Goal: Task Accomplishment & Management: Use online tool/utility

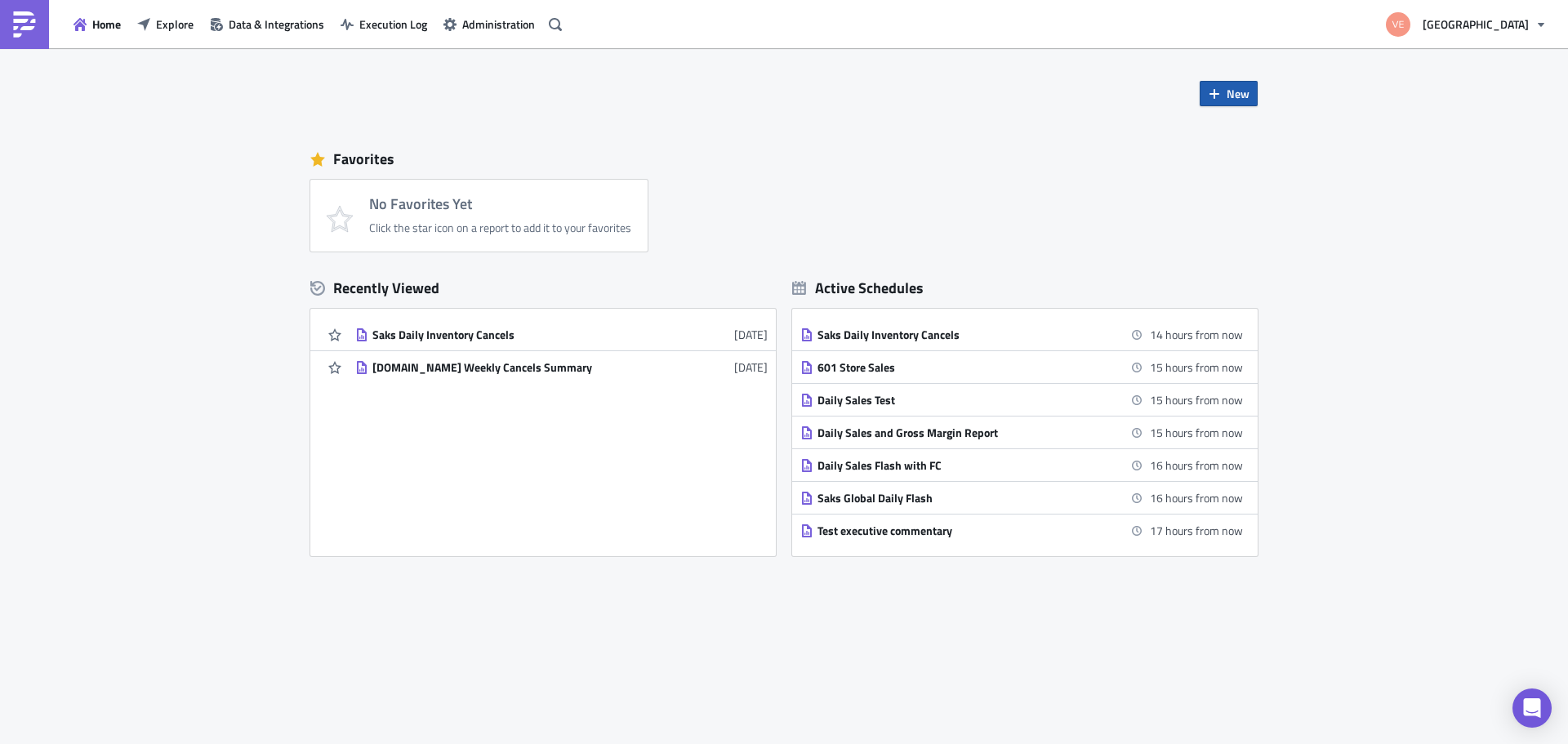
click at [1241, 93] on span "New" at bounding box center [1238, 93] width 23 height 17
click at [1260, 135] on div "Report" at bounding box center [1284, 134] width 109 height 16
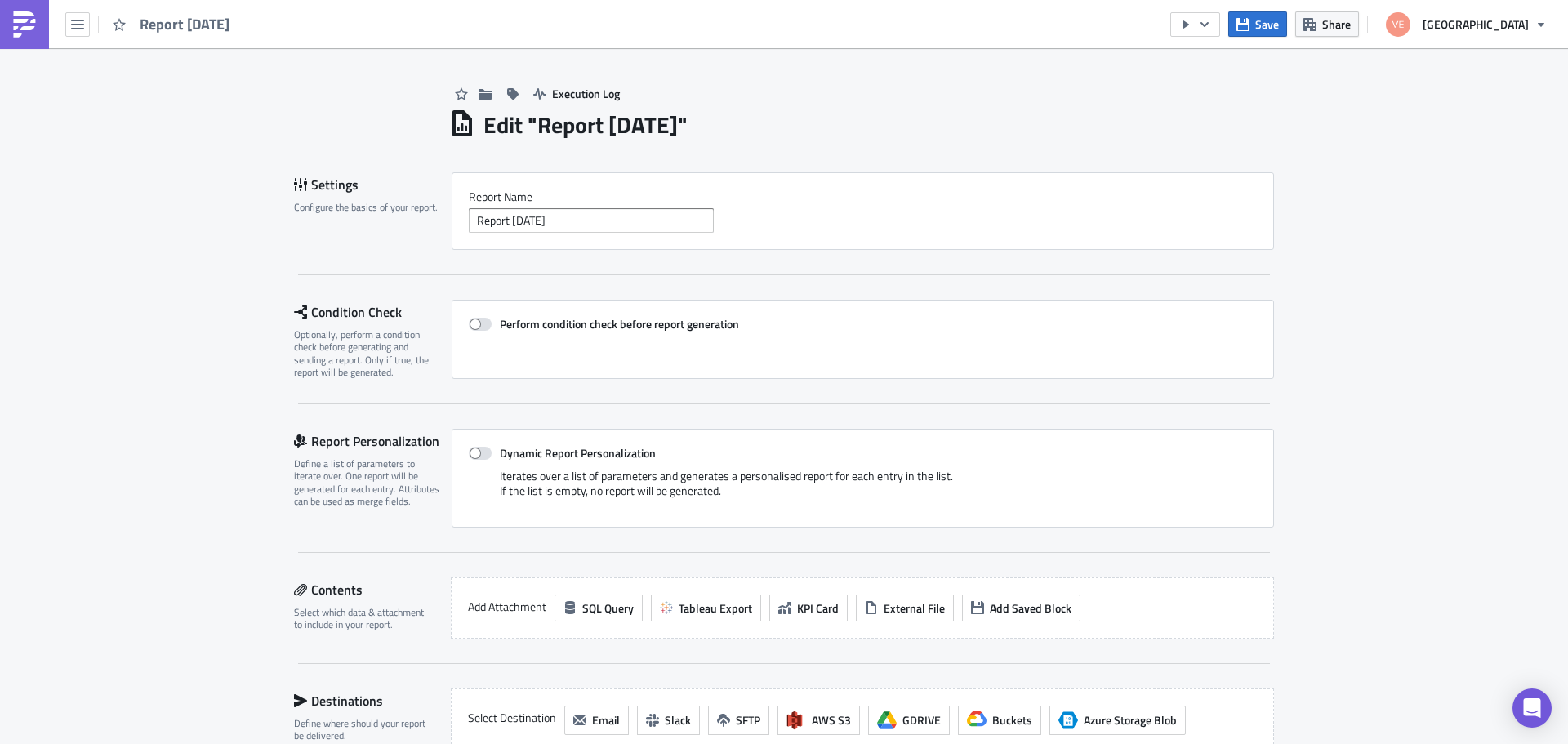
scroll to position [163, 0]
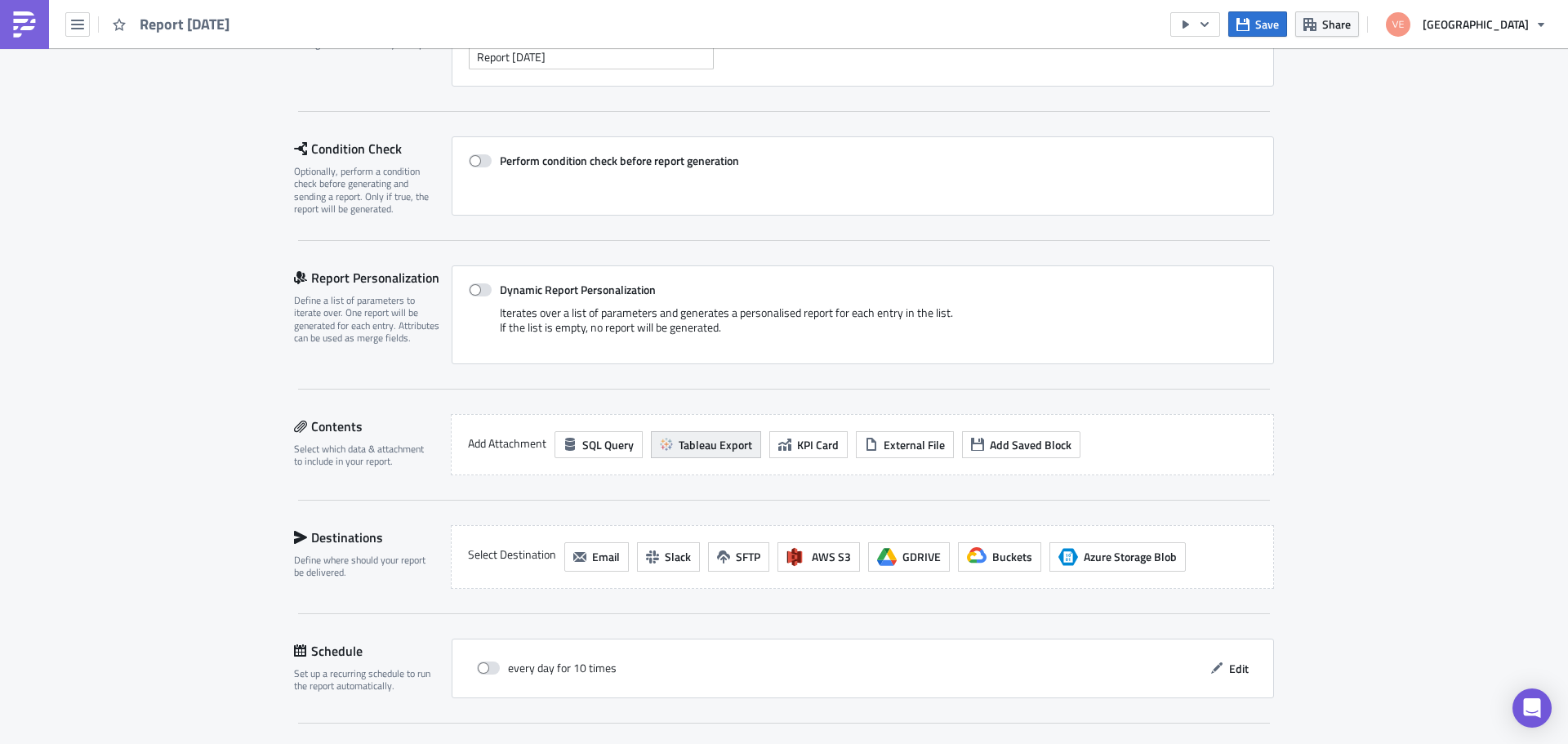
click at [725, 444] on span "Tableau Export" at bounding box center [715, 445] width 74 height 17
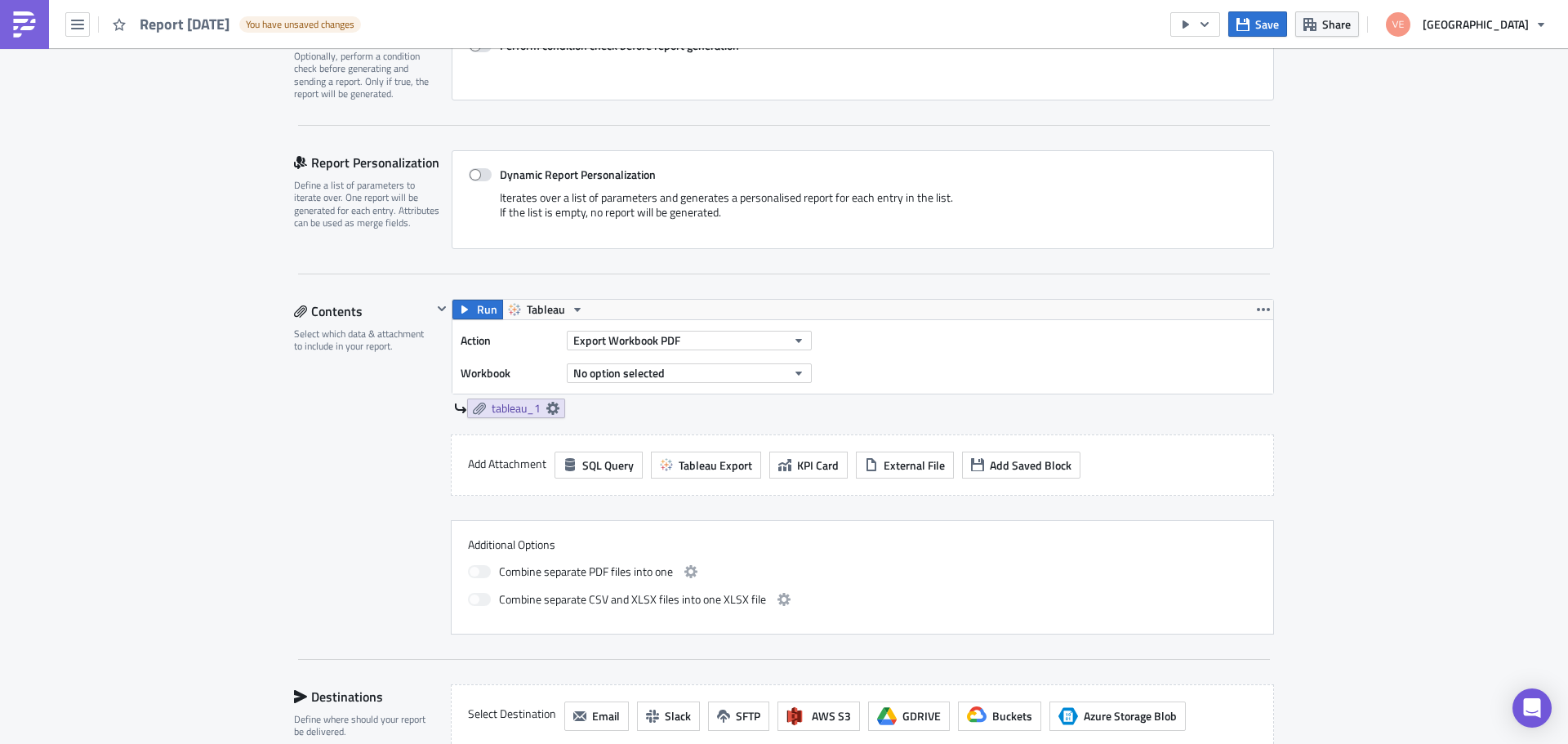
scroll to position [490, 0]
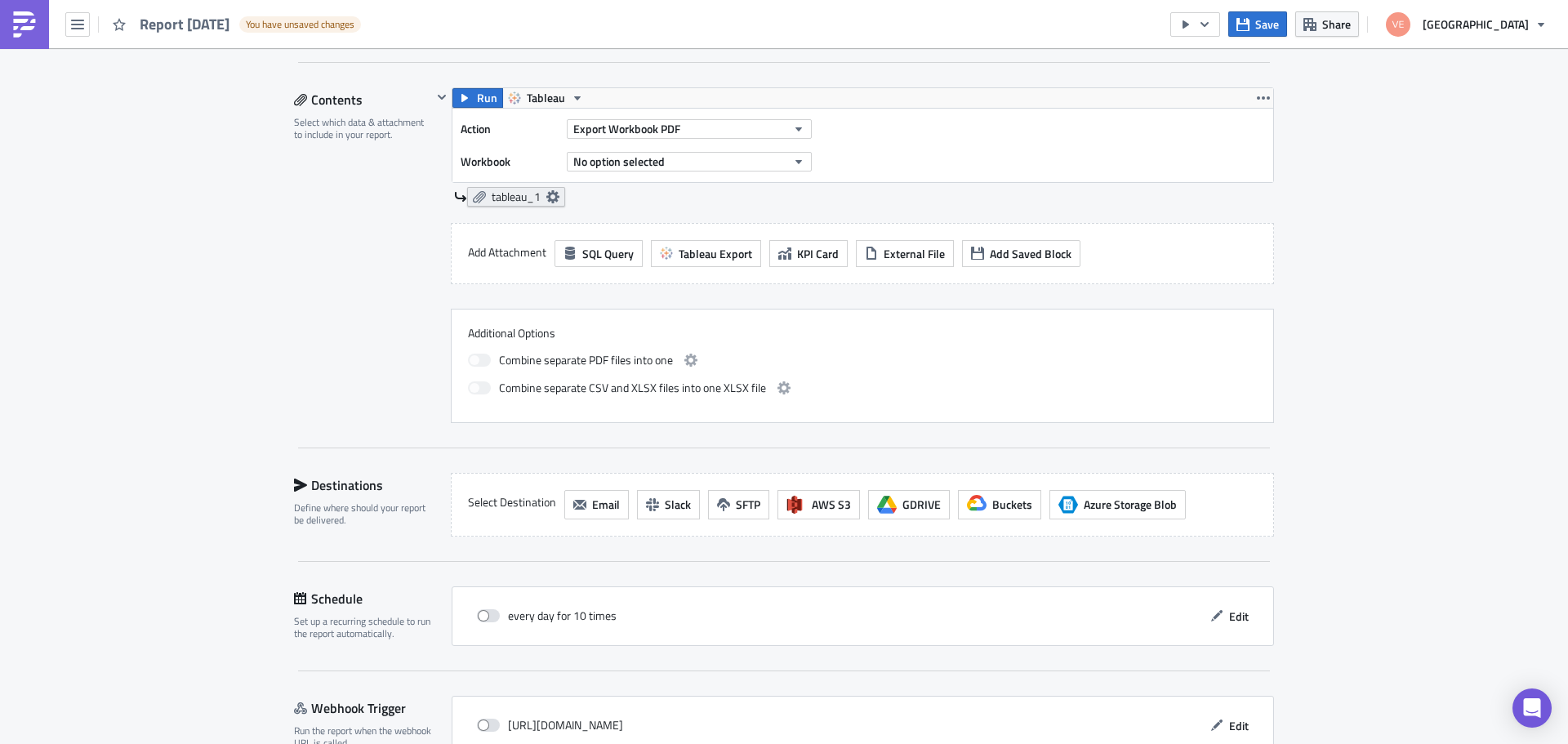
click at [508, 200] on span "tableau_1" at bounding box center [516, 196] width 49 height 14
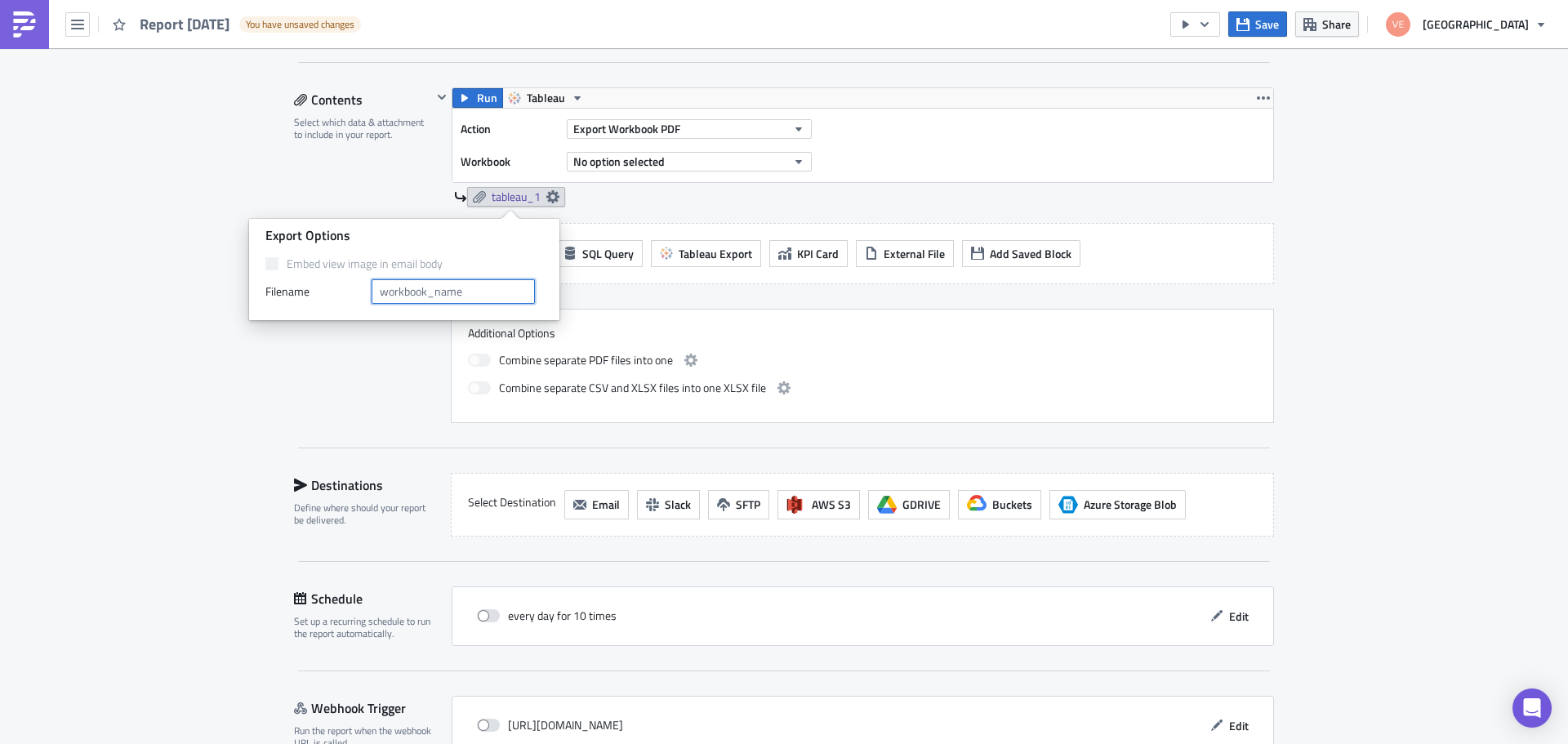
click at [452, 290] on input "text" at bounding box center [453, 291] width 163 height 25
type input "L"
click at [538, 100] on span "Tableau" at bounding box center [545, 98] width 38 height 20
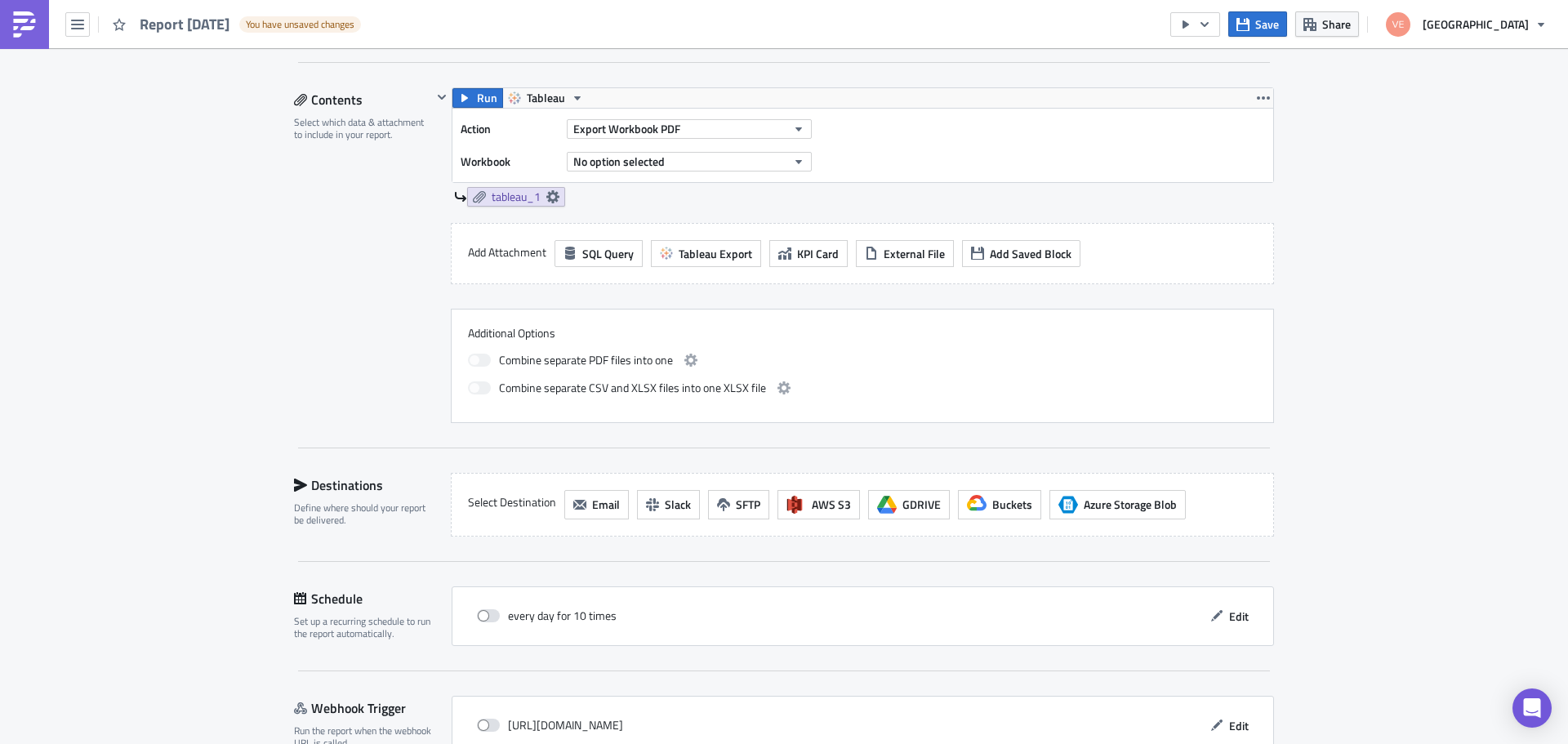
click at [1029, 138] on div "Action Export Workbook PDF Workbook No option selected" at bounding box center [863, 145] width 821 height 74
click at [540, 96] on span "Tableau" at bounding box center [545, 98] width 38 height 20
click at [548, 122] on div "Tableau" at bounding box center [582, 124] width 117 height 16
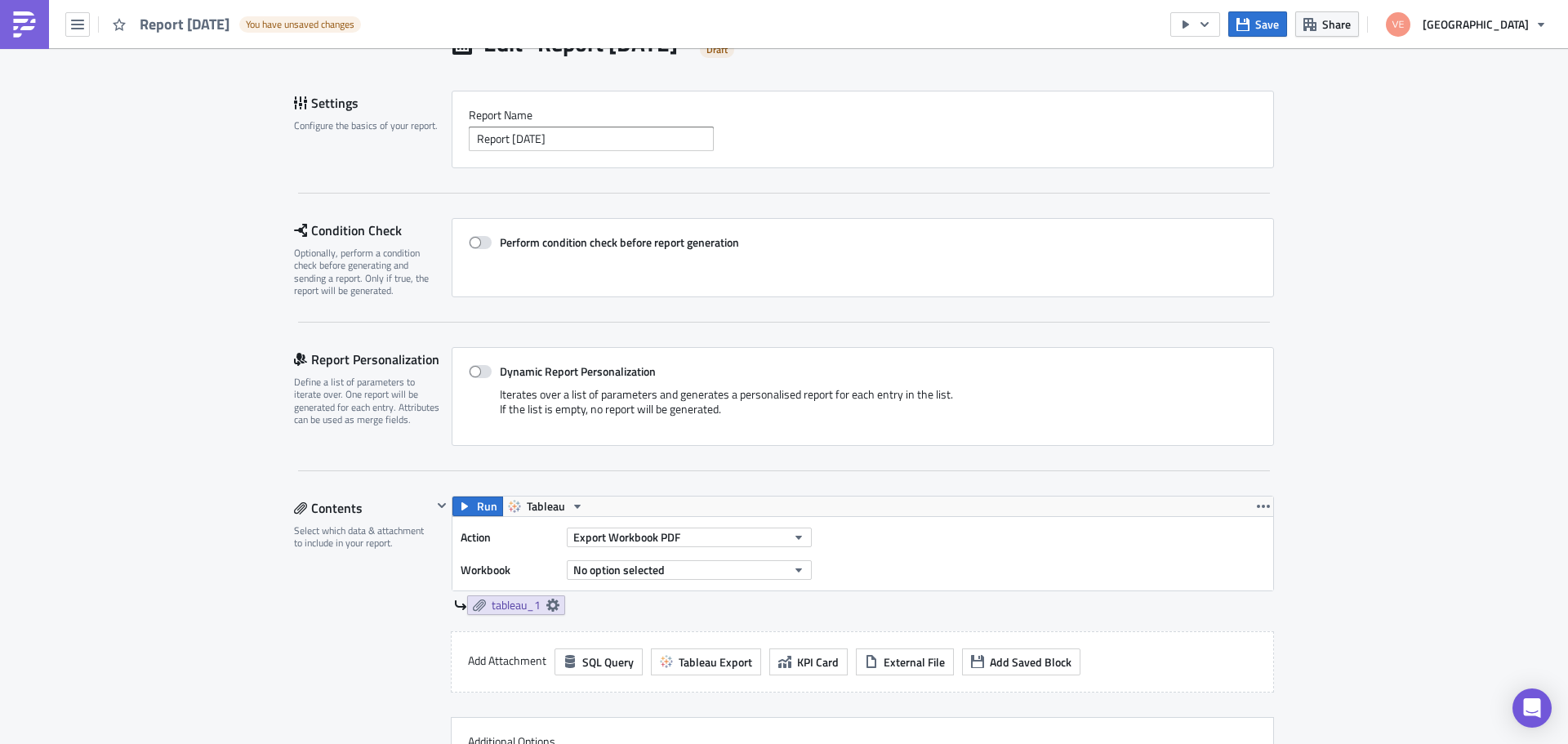
scroll to position [0, 0]
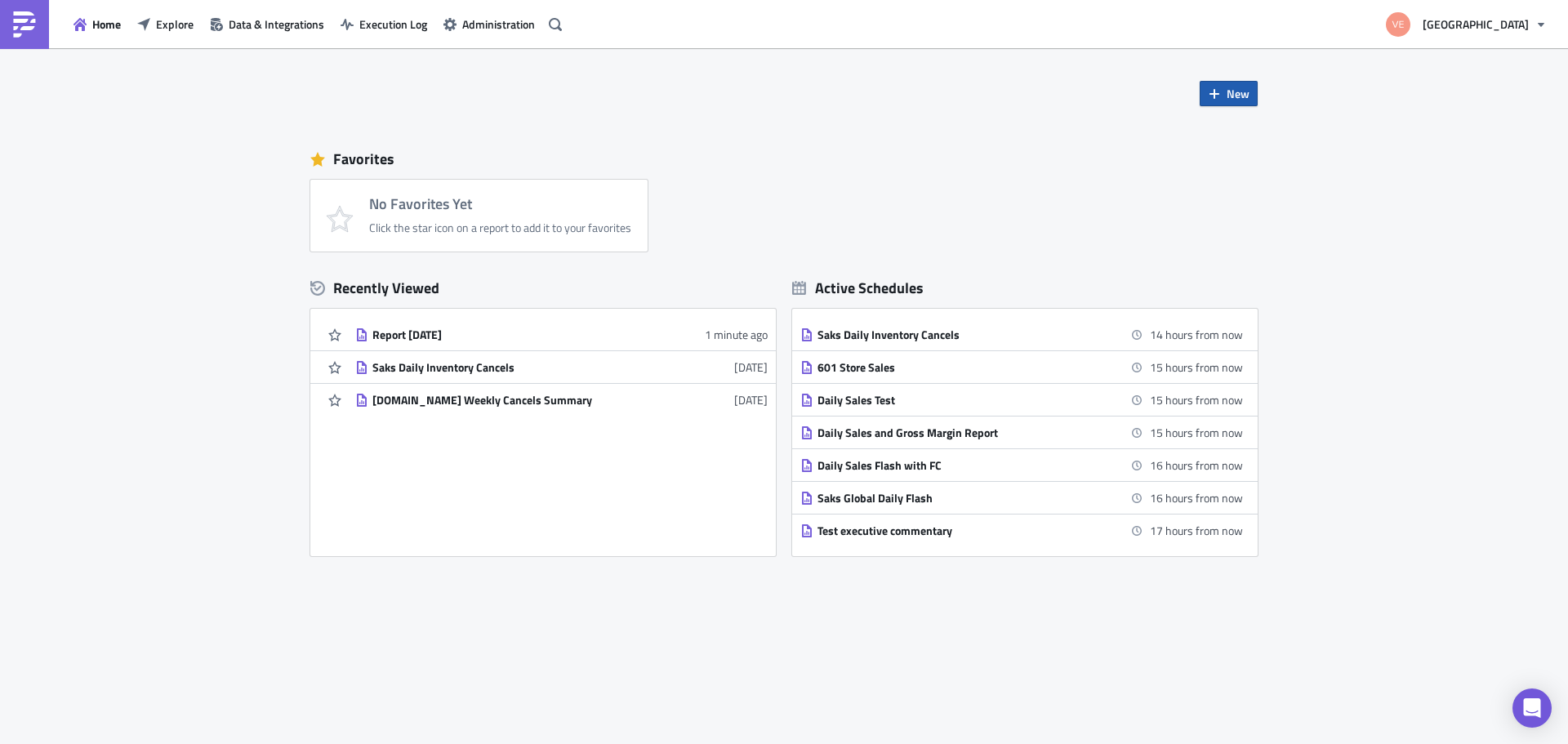
click at [1234, 93] on span "New" at bounding box center [1238, 93] width 23 height 17
click at [1250, 134] on div "Report" at bounding box center [1284, 134] width 109 height 16
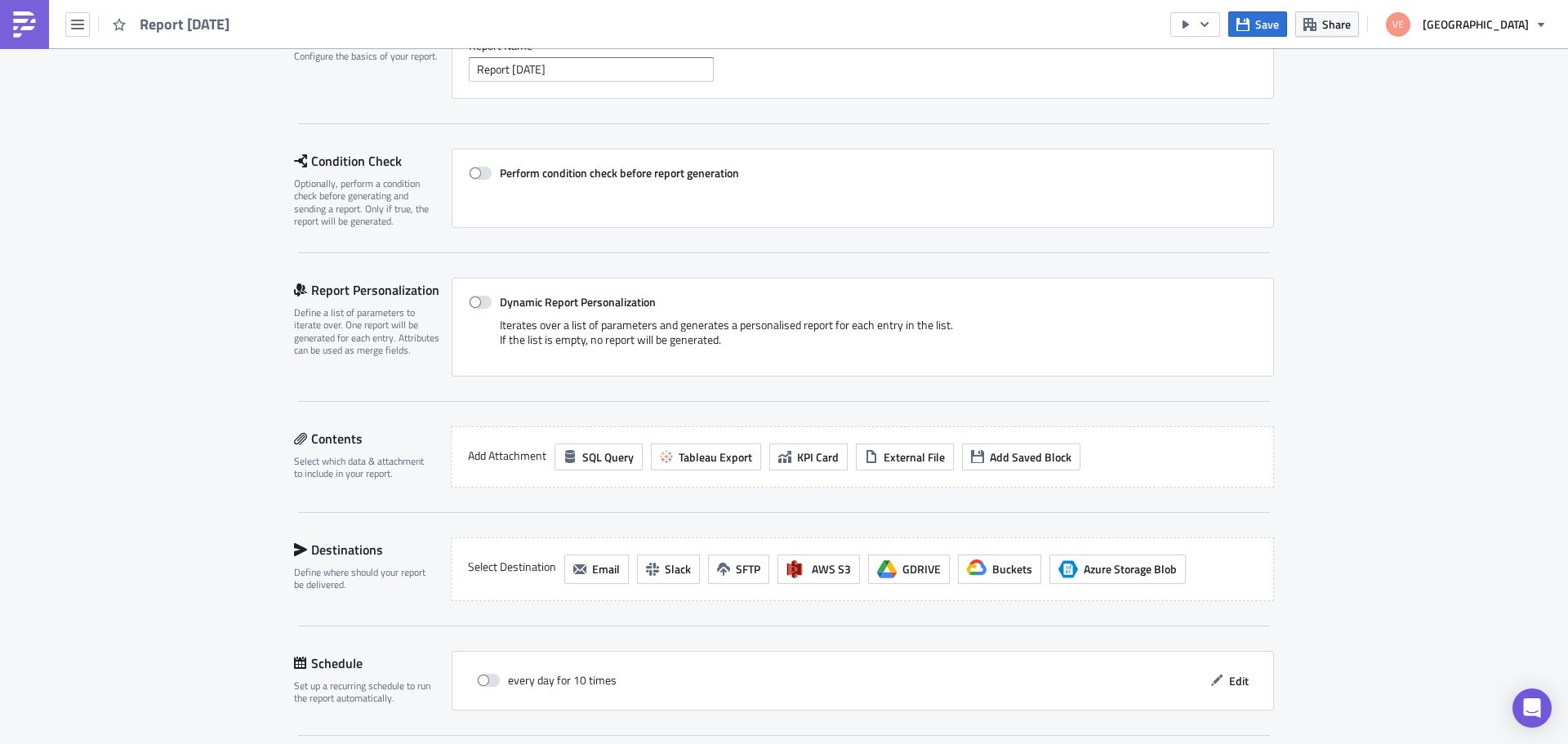
scroll to position [307, 0]
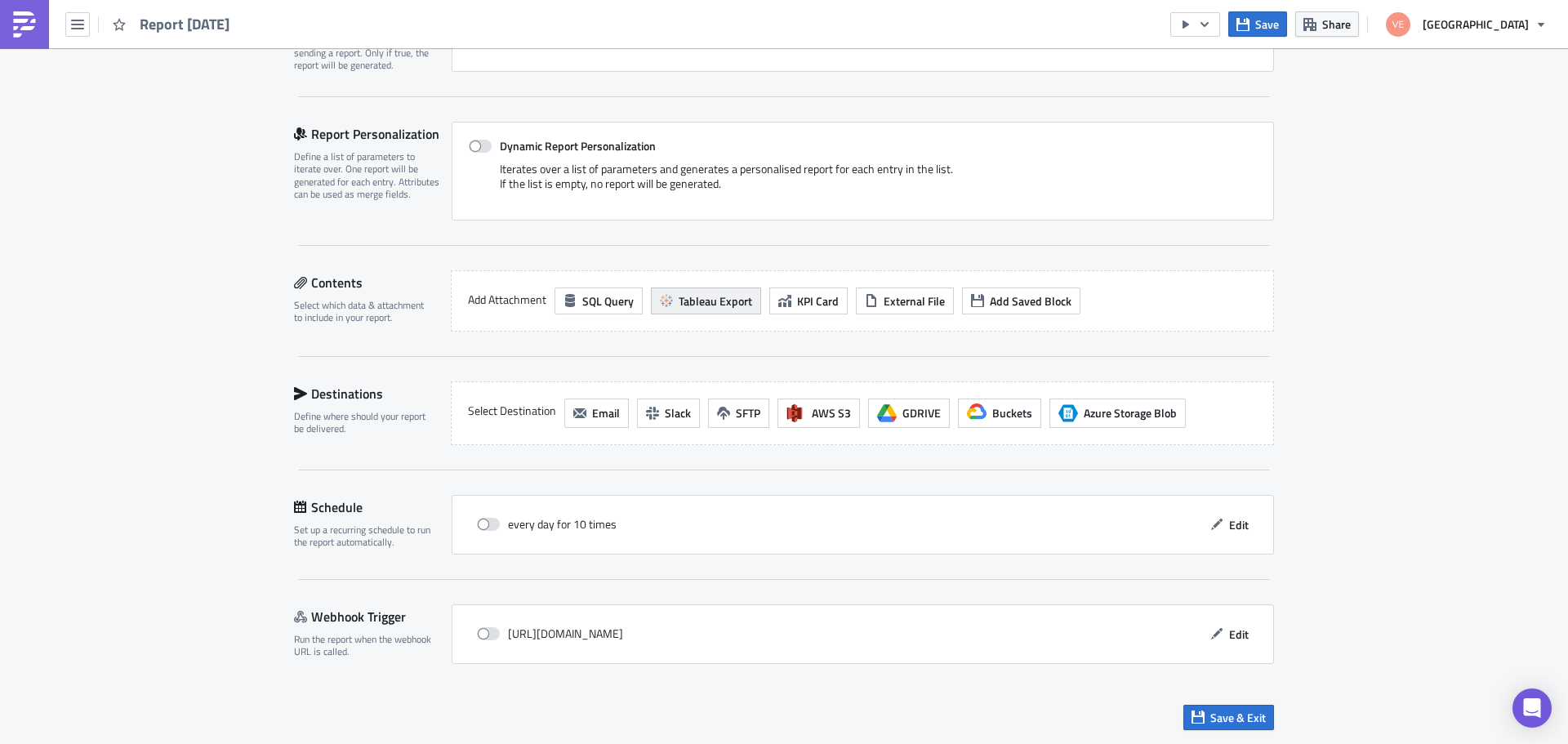
click at [722, 304] on span "Tableau Export" at bounding box center [715, 301] width 74 height 17
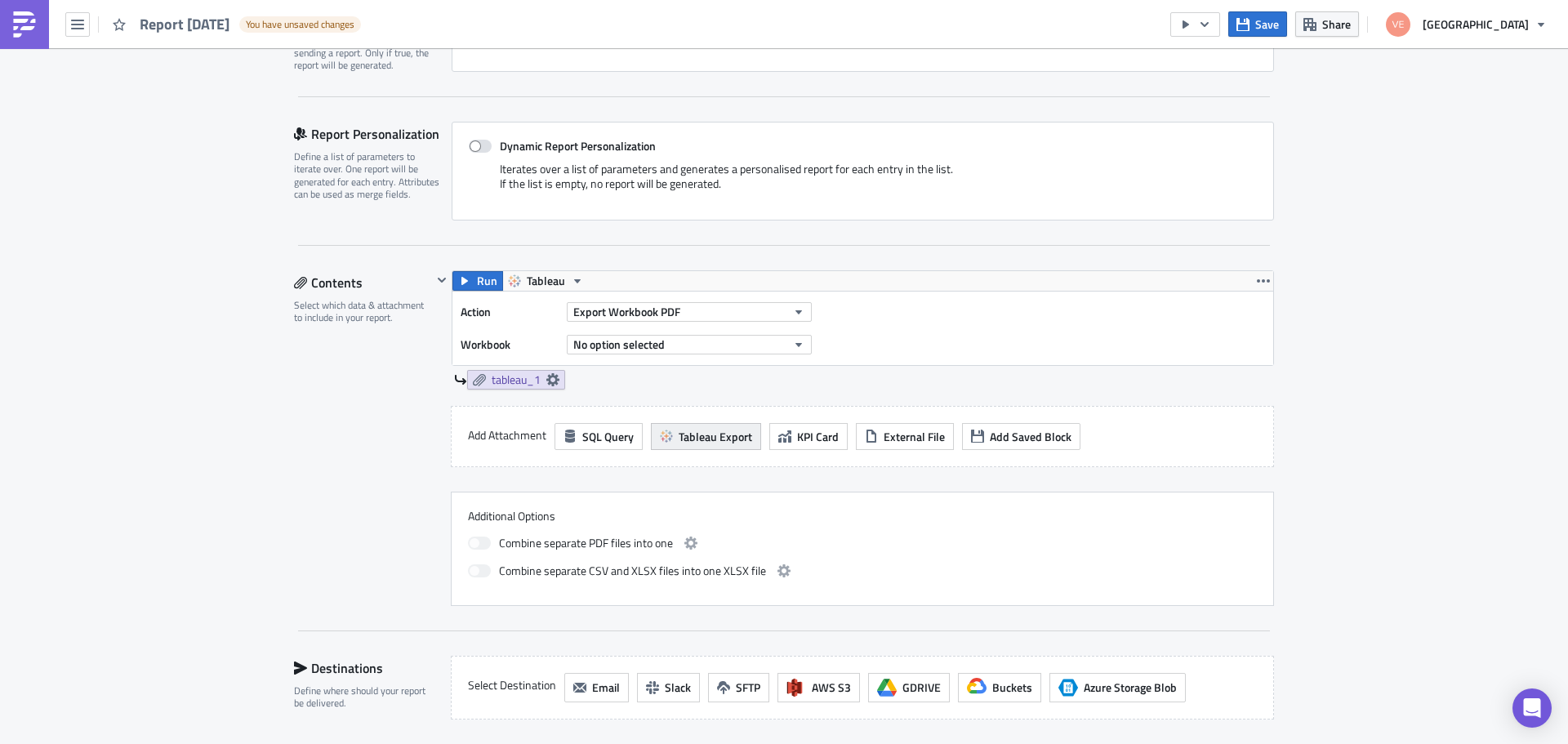
click at [708, 438] on span "Tableau Export" at bounding box center [715, 437] width 74 height 17
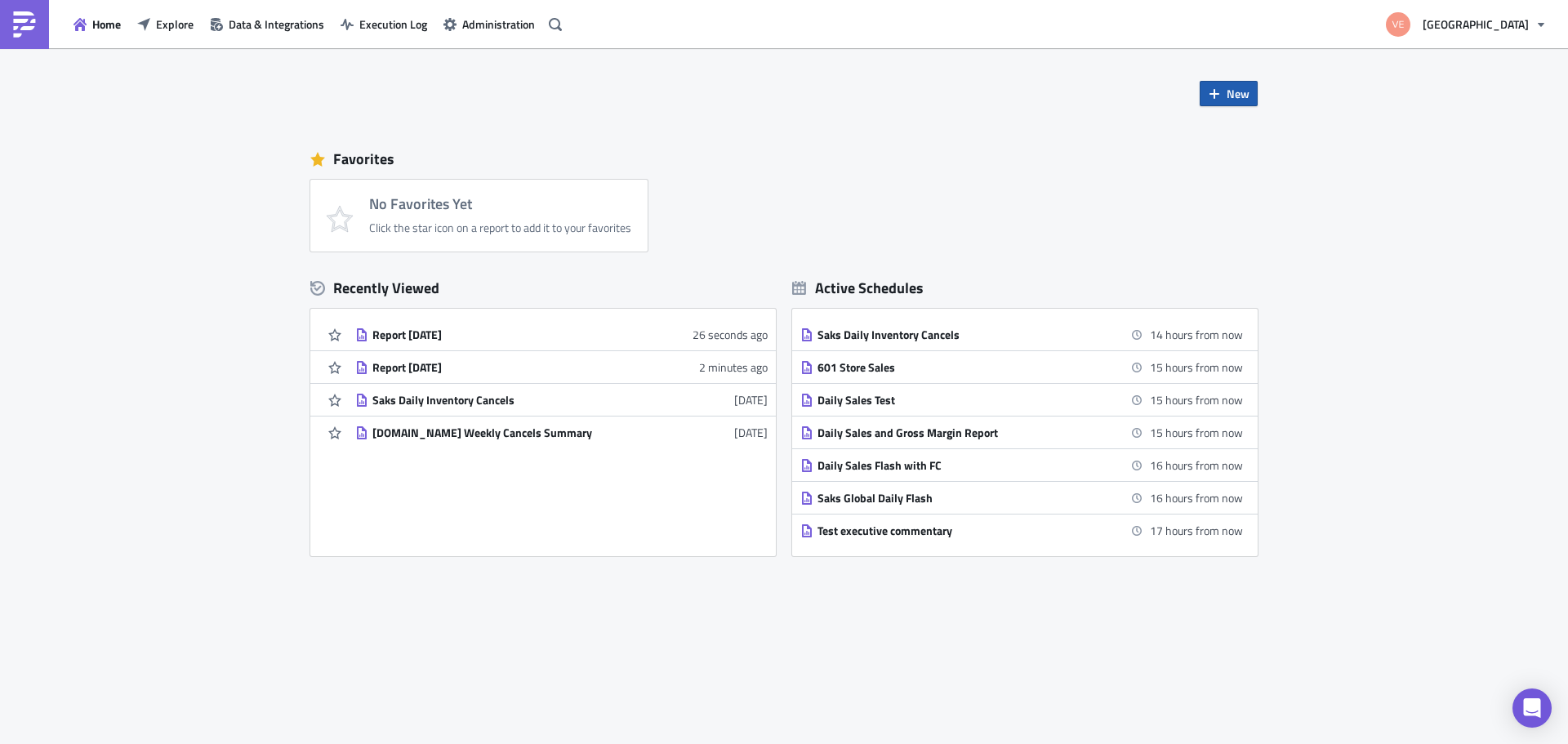
click at [1230, 99] on span "New" at bounding box center [1238, 93] width 23 height 17
click at [1247, 129] on div "Report" at bounding box center [1284, 134] width 109 height 16
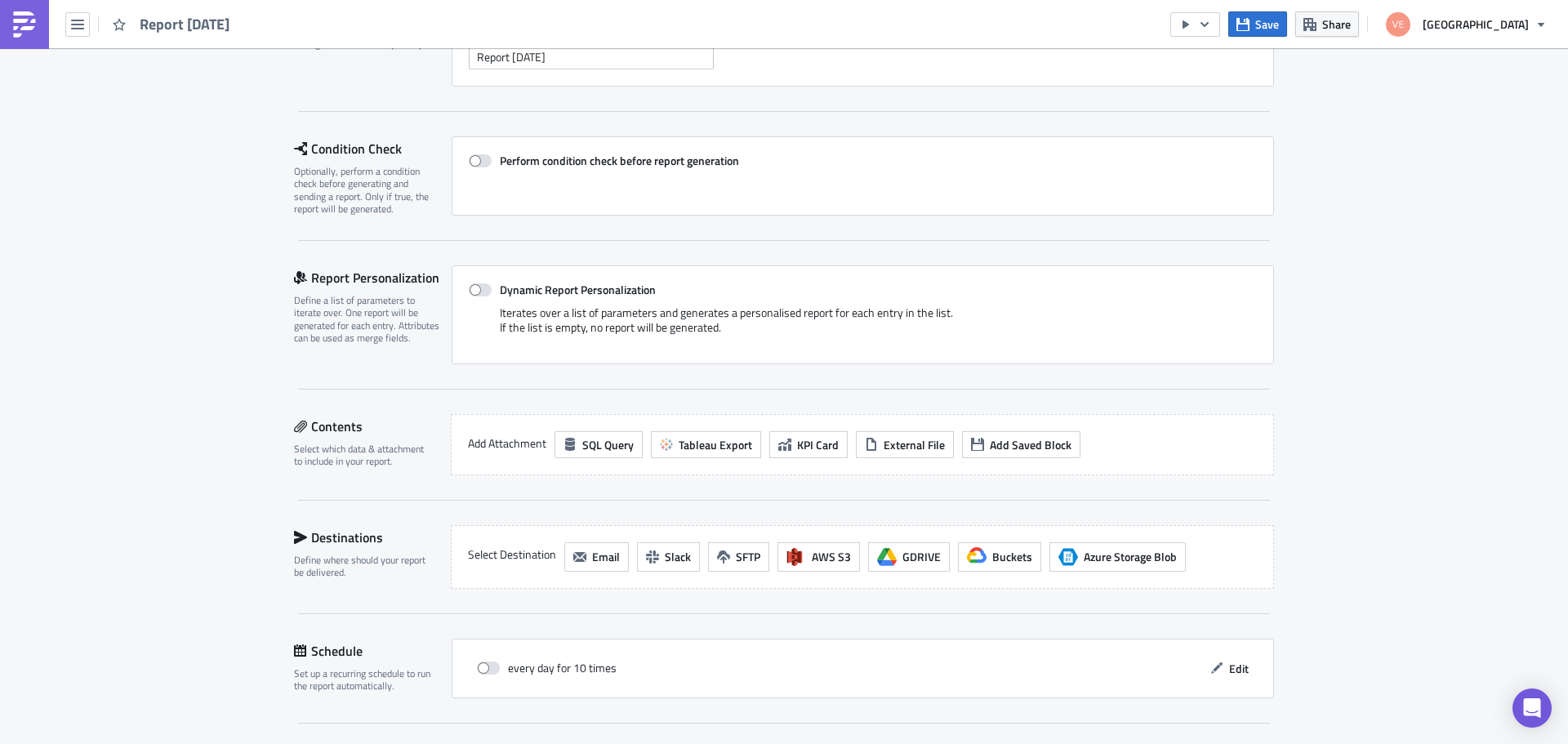
scroll to position [307, 0]
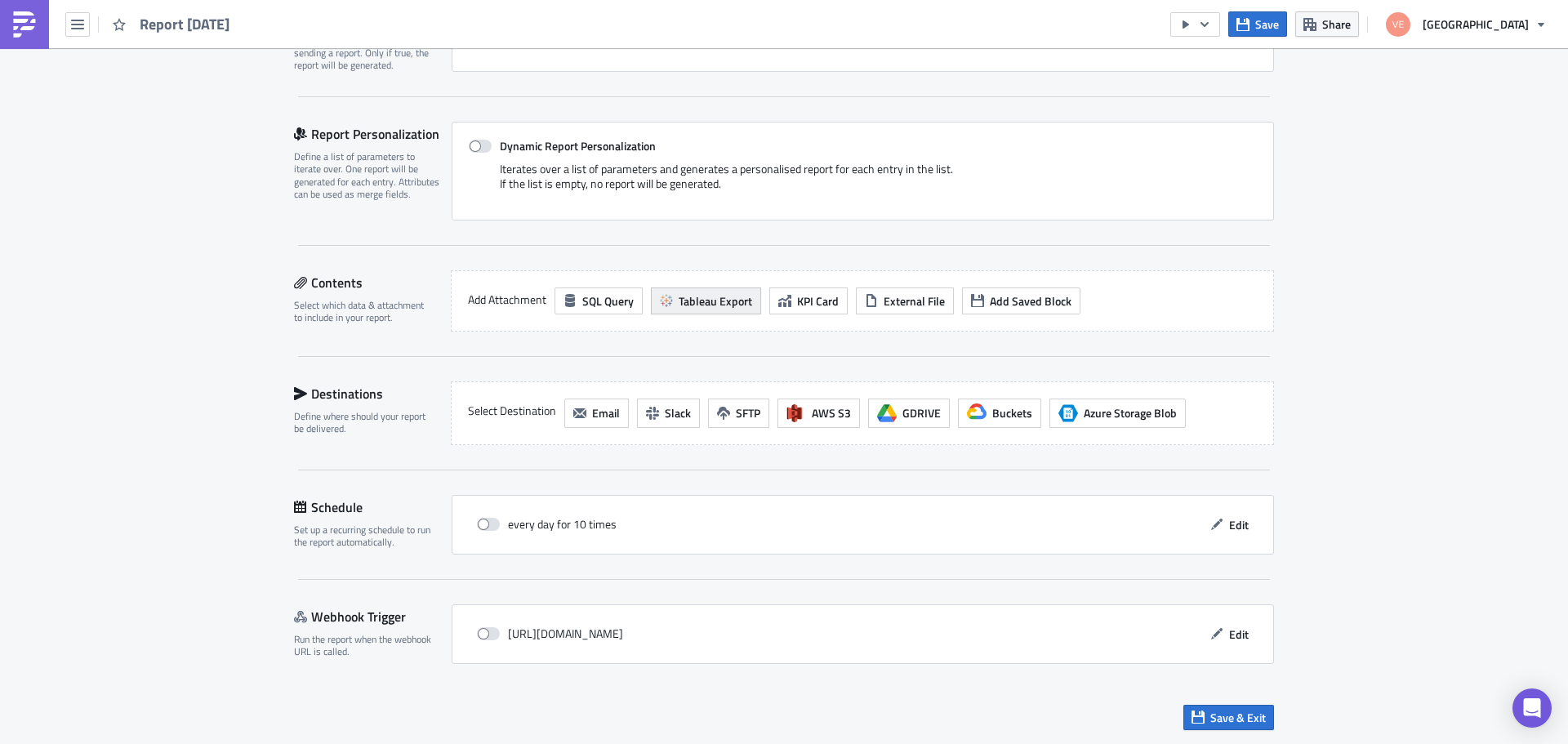
click at [705, 296] on span "Tableau Export" at bounding box center [715, 301] width 74 height 17
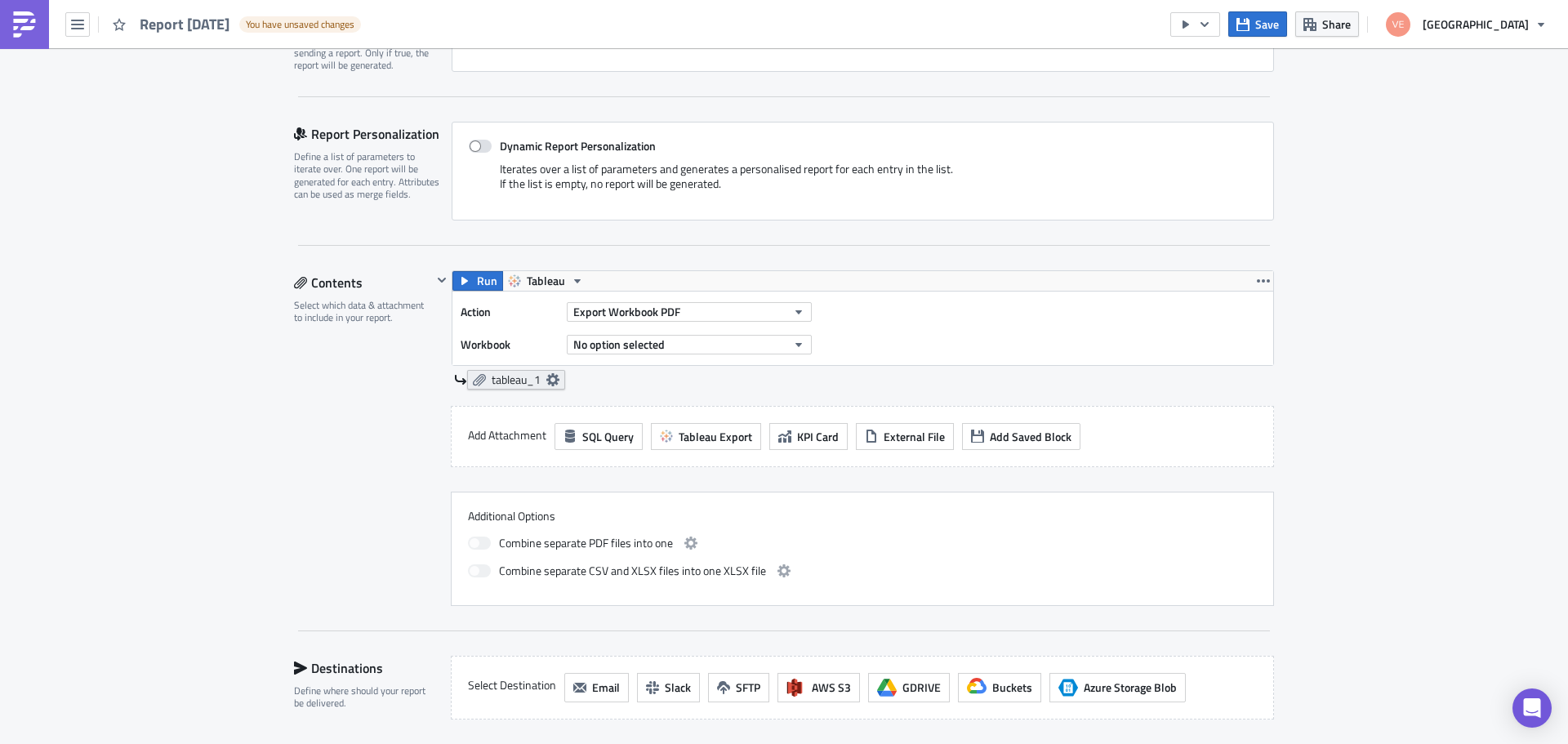
click at [495, 381] on span "tableau_1" at bounding box center [516, 380] width 49 height 14
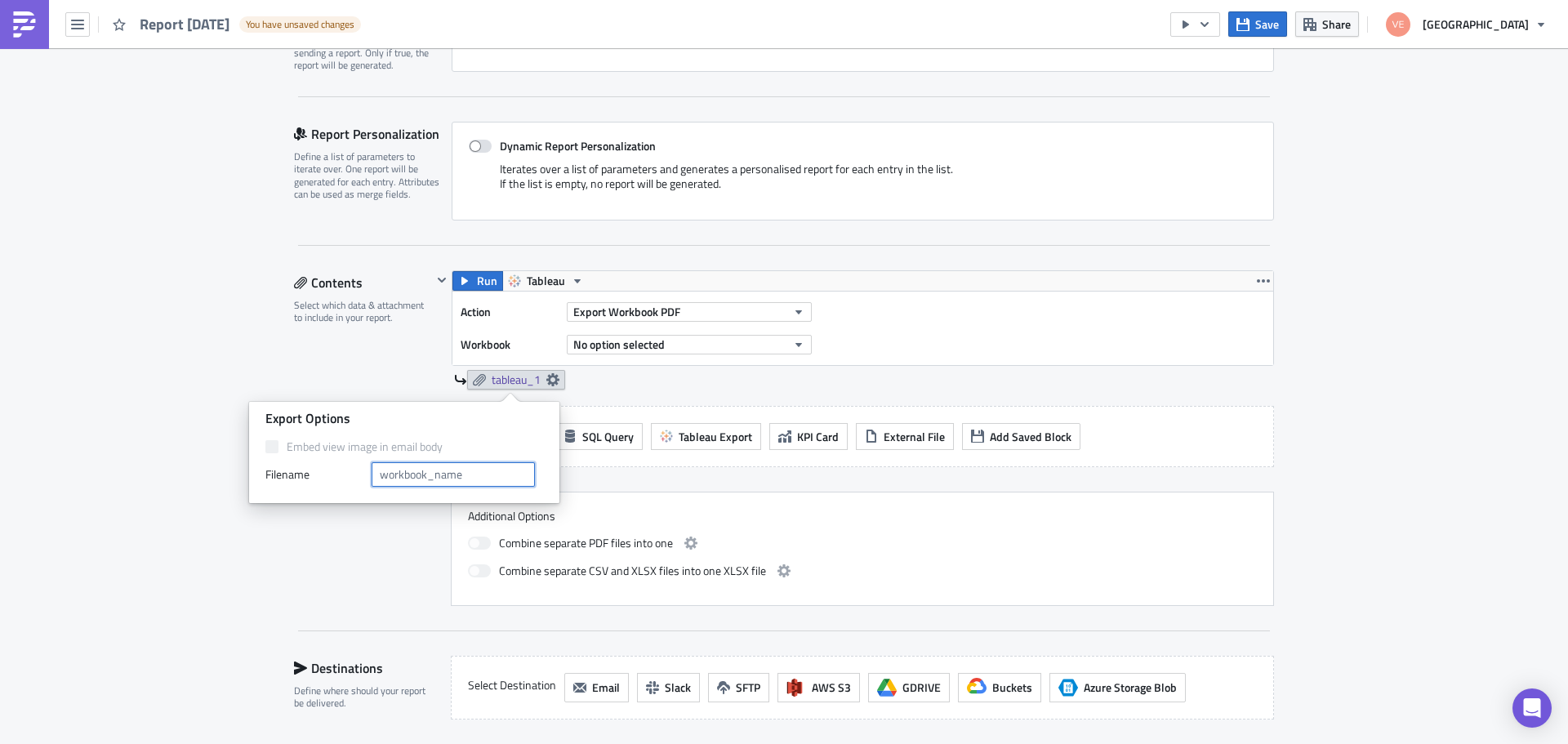
click at [480, 484] on input "text" at bounding box center [453, 474] width 163 height 25
click at [462, 477] on input "text" at bounding box center [453, 474] width 163 height 25
type input "Cancels"
click at [535, 376] on icon at bounding box center [541, 380] width 13 height 13
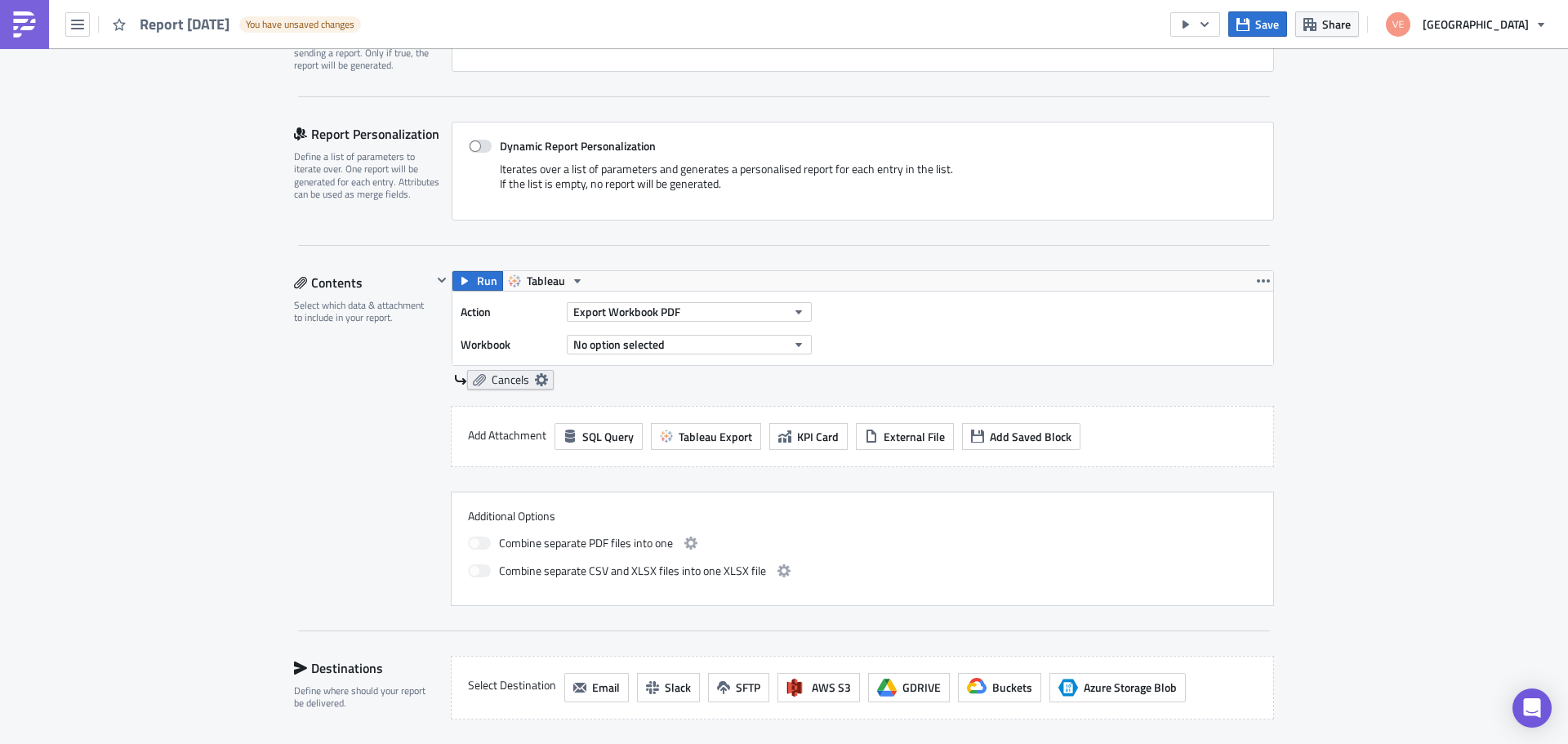
click at [535, 385] on icon at bounding box center [541, 380] width 13 height 13
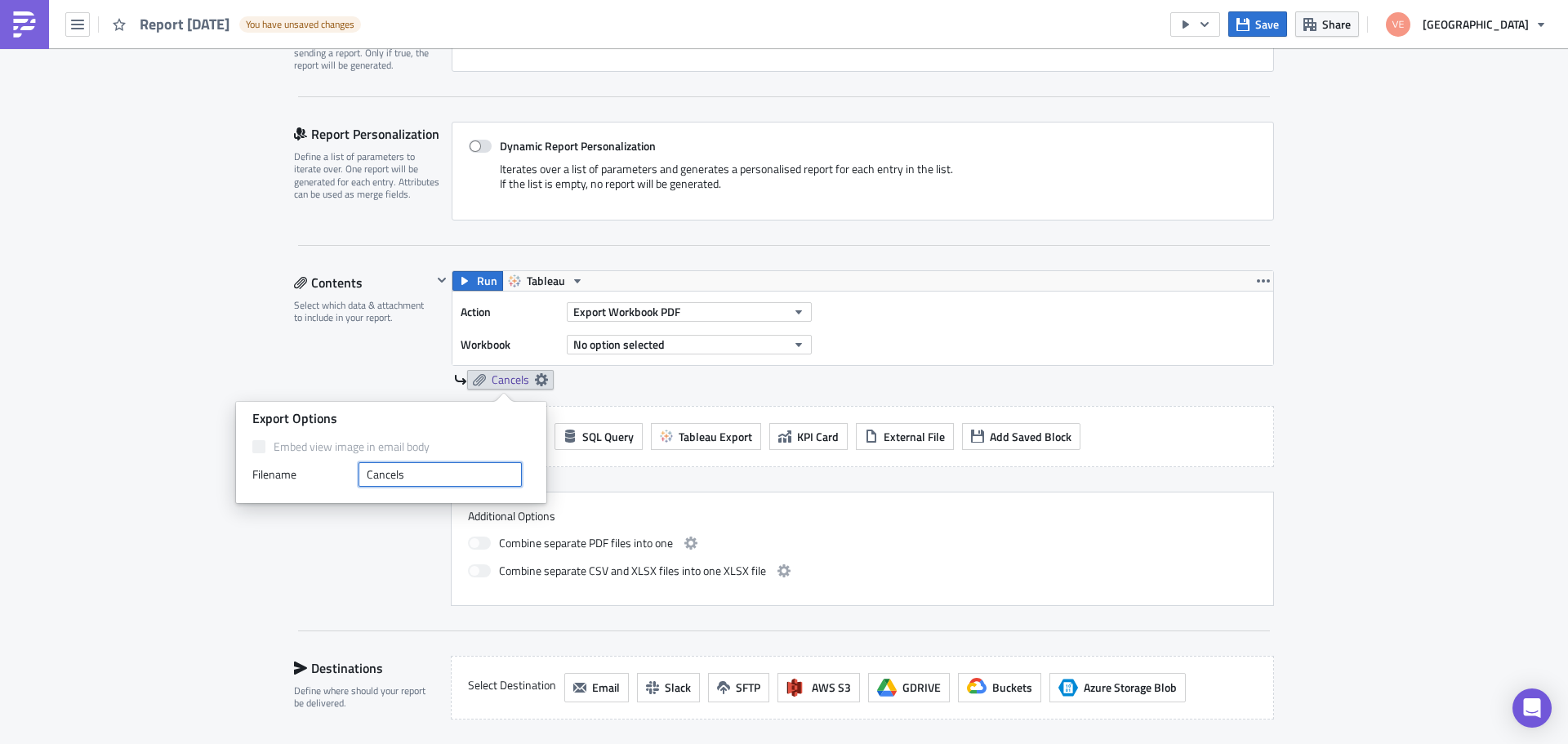
click at [430, 472] on input "Cancels" at bounding box center [440, 474] width 163 height 25
type input "C"
type input "P"
click at [548, 379] on icon at bounding box center [553, 380] width 13 height 13
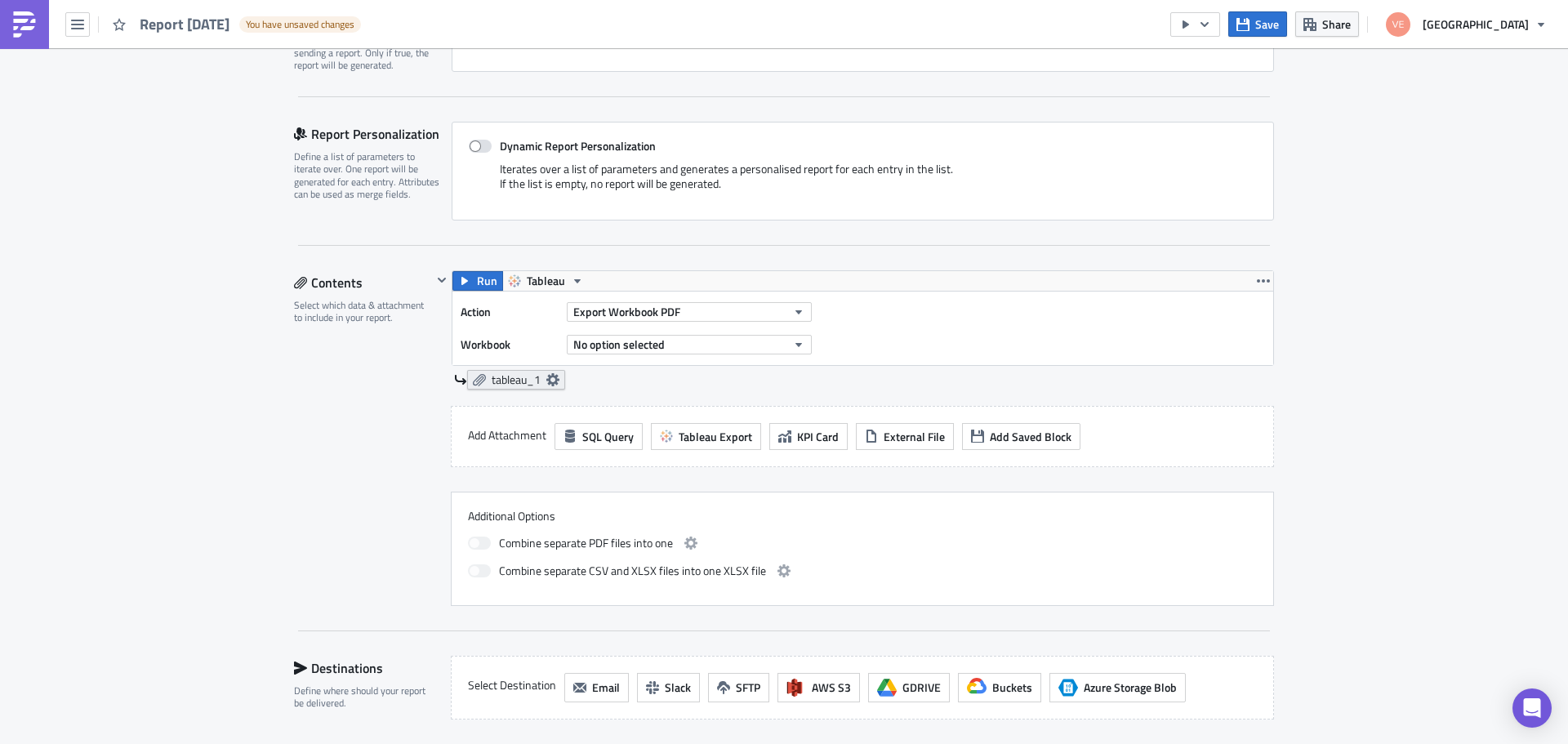
click at [548, 379] on icon at bounding box center [553, 380] width 13 height 13
click at [509, 382] on span "tableau_1" at bounding box center [516, 380] width 49 height 14
click at [548, 378] on icon at bounding box center [553, 380] width 13 height 13
click at [547, 378] on icon at bounding box center [553, 380] width 13 height 13
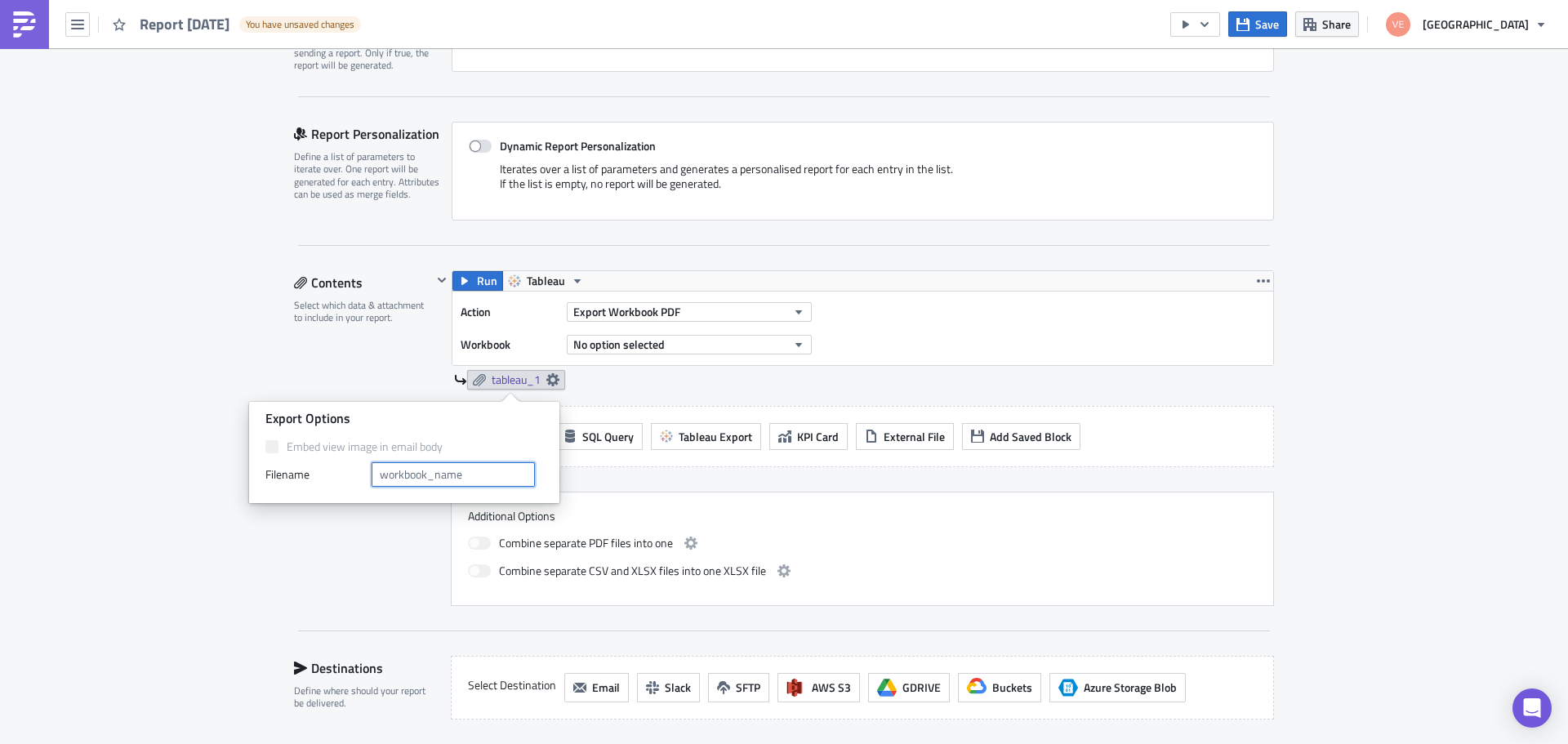
click at [484, 476] on input "text" at bounding box center [453, 474] width 163 height 25
click at [102, 204] on div "Execution Log Edit " Report [DATE] " Draft Settings Configure the basics of you…" at bounding box center [784, 380] width 1568 height 1280
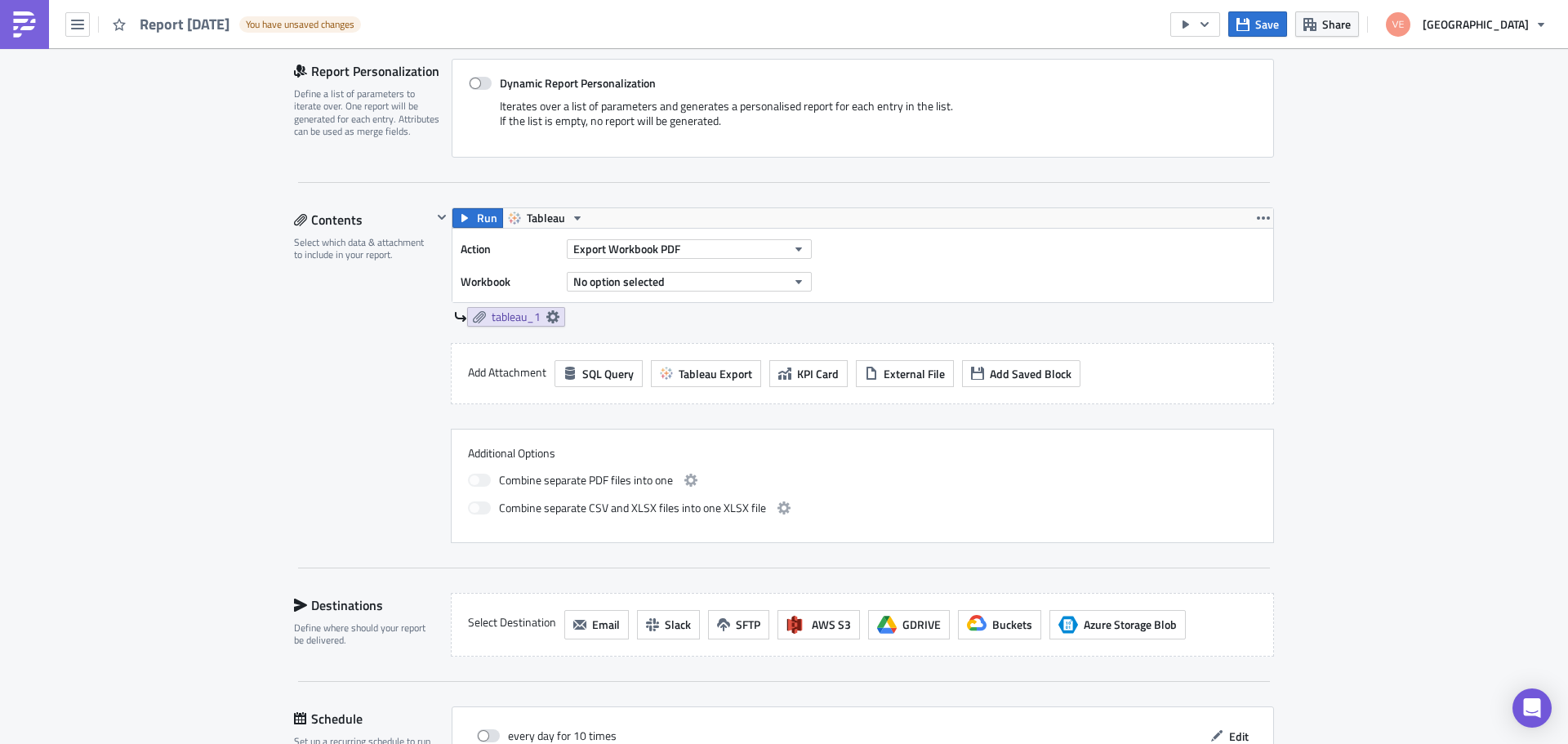
scroll to position [552, 0]
